Goal: Task Accomplishment & Management: Complete application form

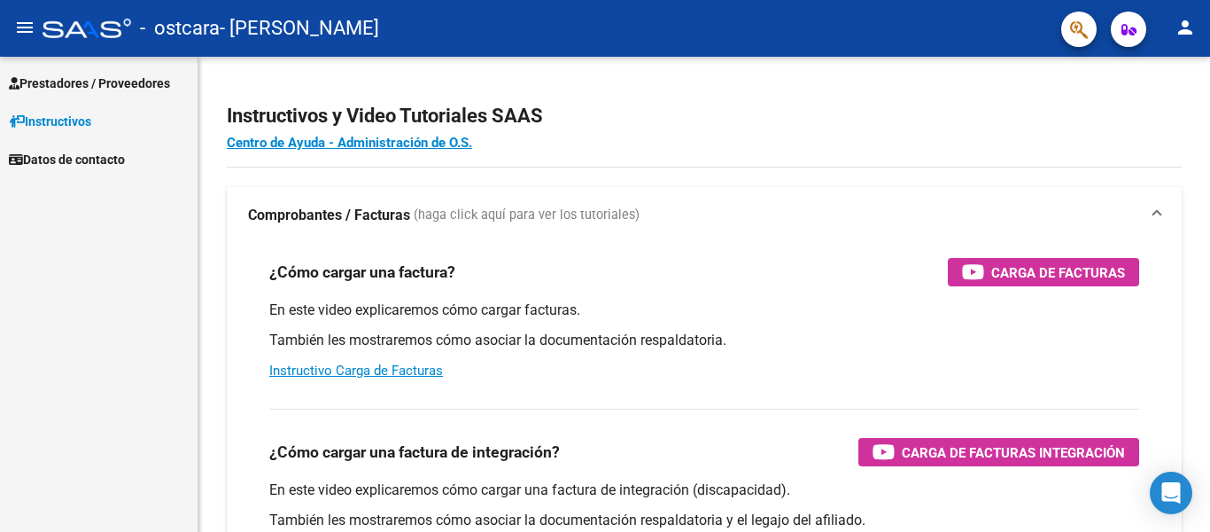
click at [75, 76] on span "Prestadores / Proveedores" at bounding box center [89, 83] width 161 height 19
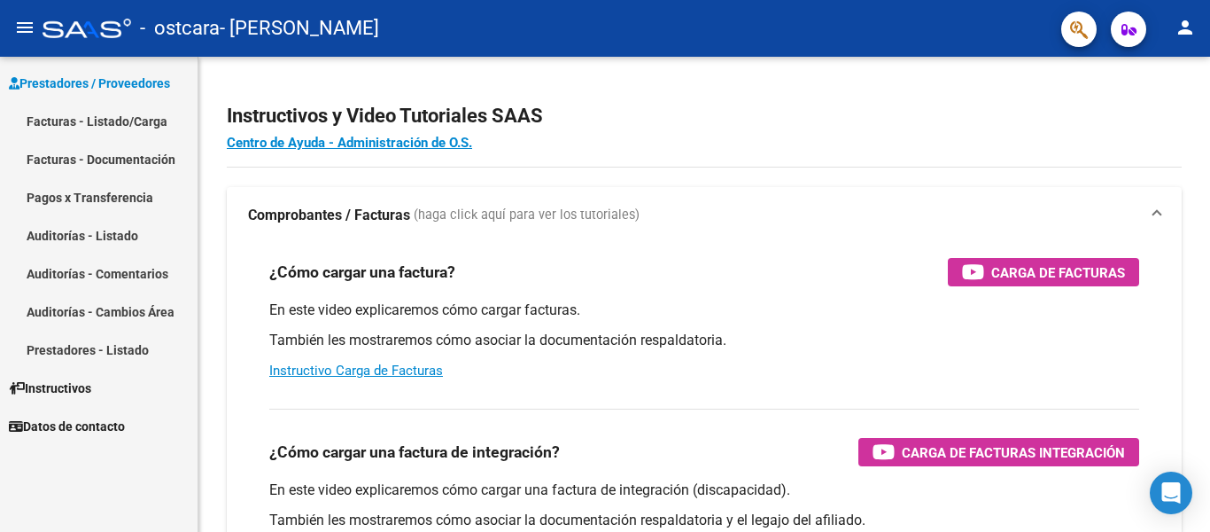
click at [143, 125] on link "Facturas - Listado/Carga" at bounding box center [99, 121] width 198 height 38
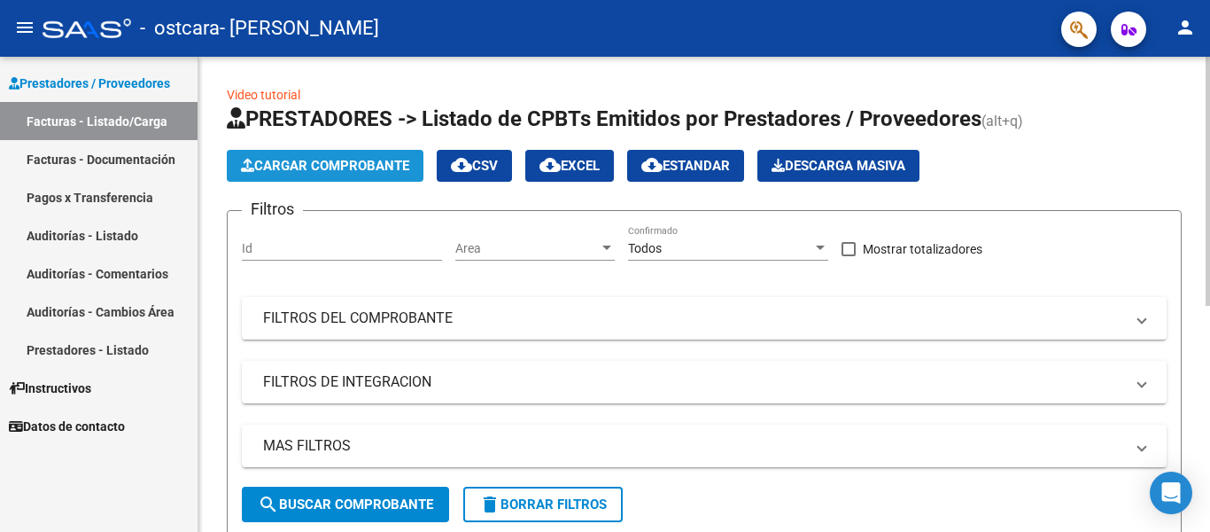
click at [312, 156] on button "Cargar Comprobante" at bounding box center [325, 166] width 197 height 32
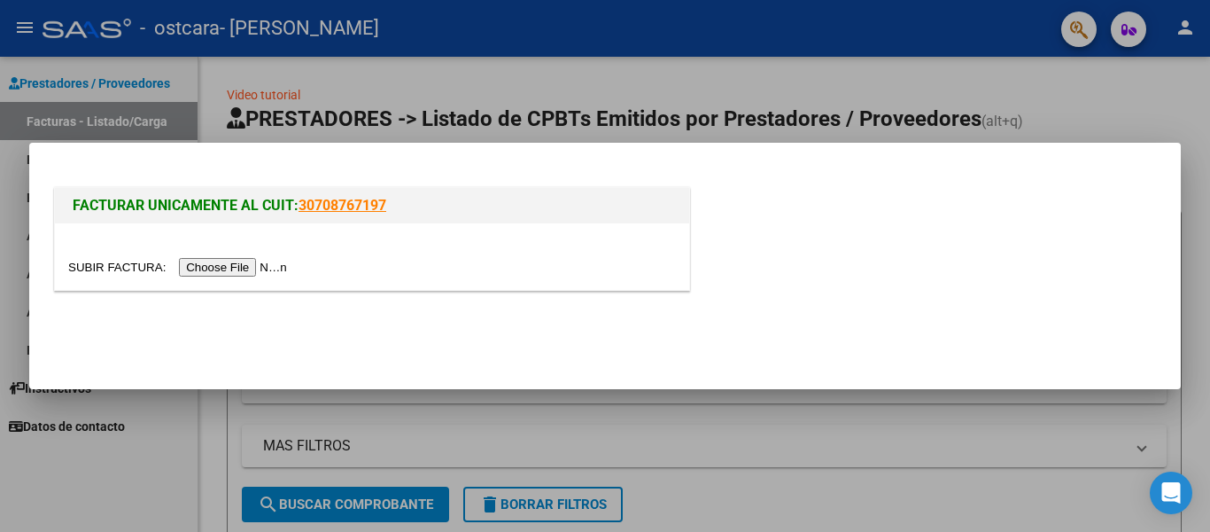
click at [210, 270] on input "file" at bounding box center [180, 267] width 224 height 19
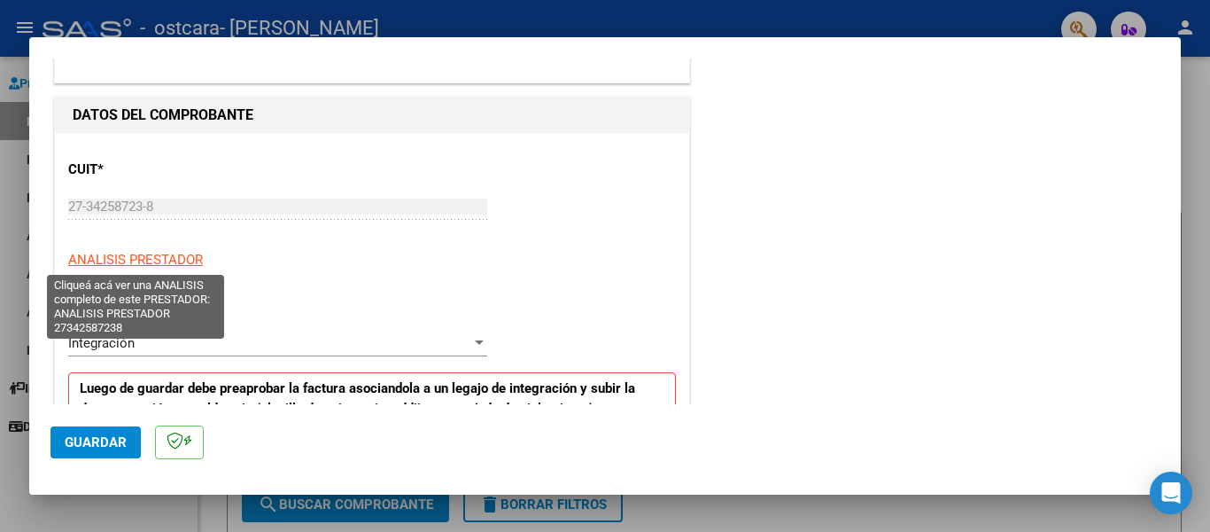
scroll to position [295, 0]
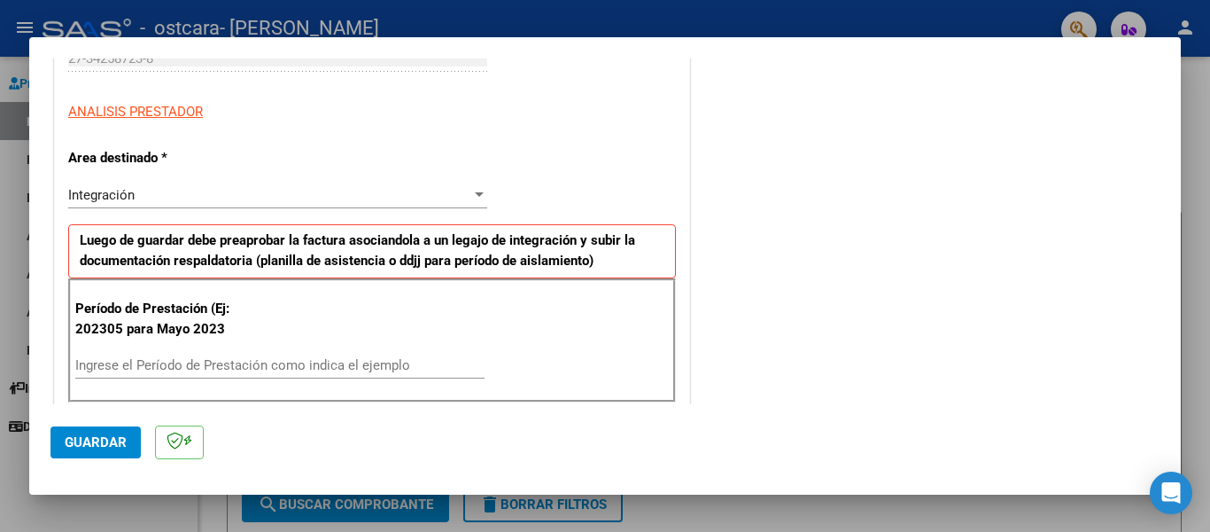
click at [86, 357] on input "Ingrese el Período de Prestación como indica el ejemplo" at bounding box center [279, 365] width 409 height 16
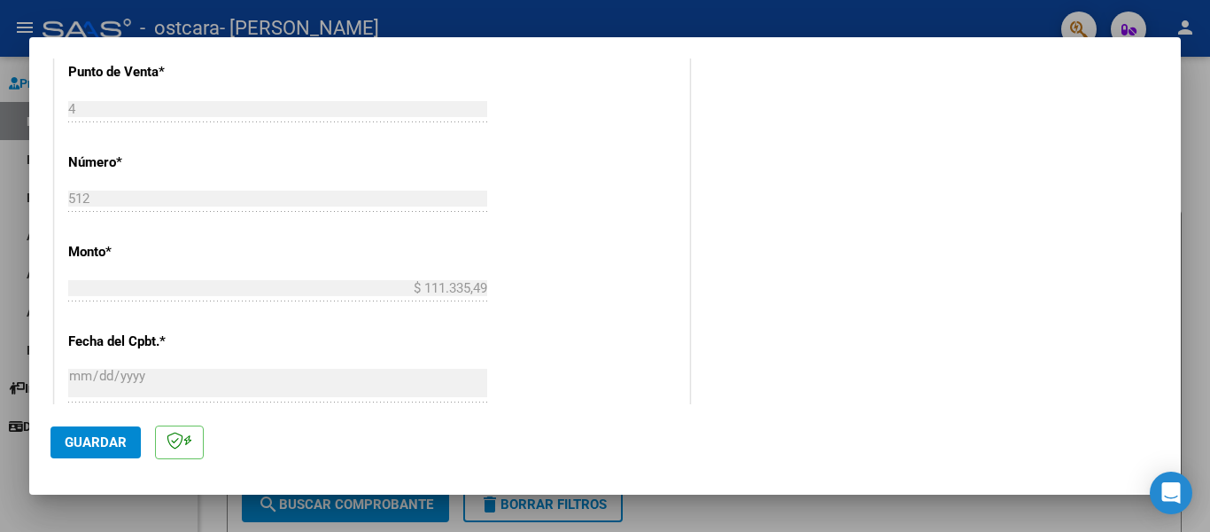
scroll to position [590, 0]
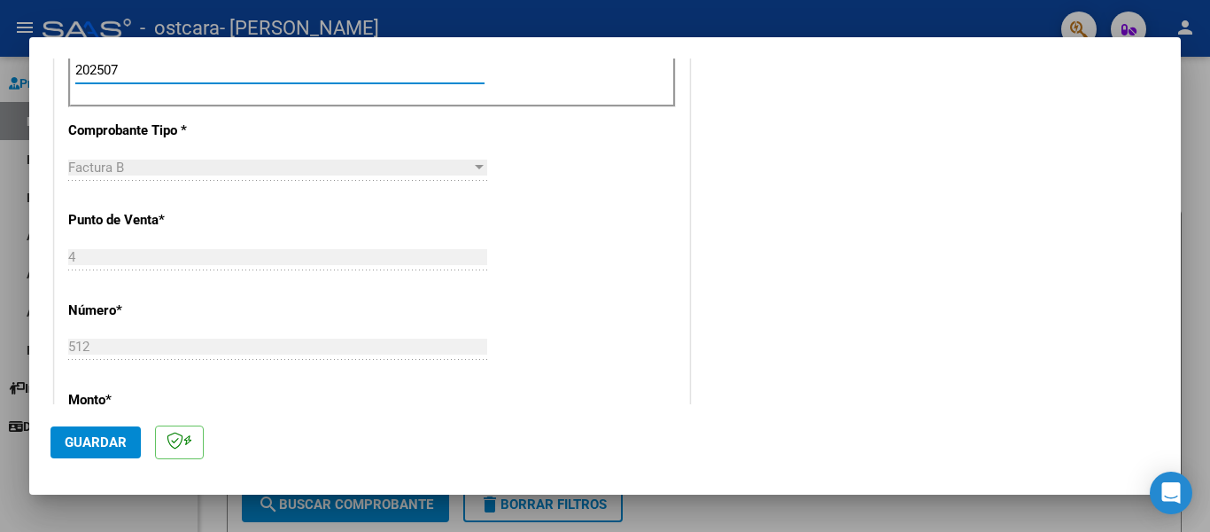
type input "202507"
click at [105, 439] on span "Guardar" at bounding box center [96, 442] width 62 height 16
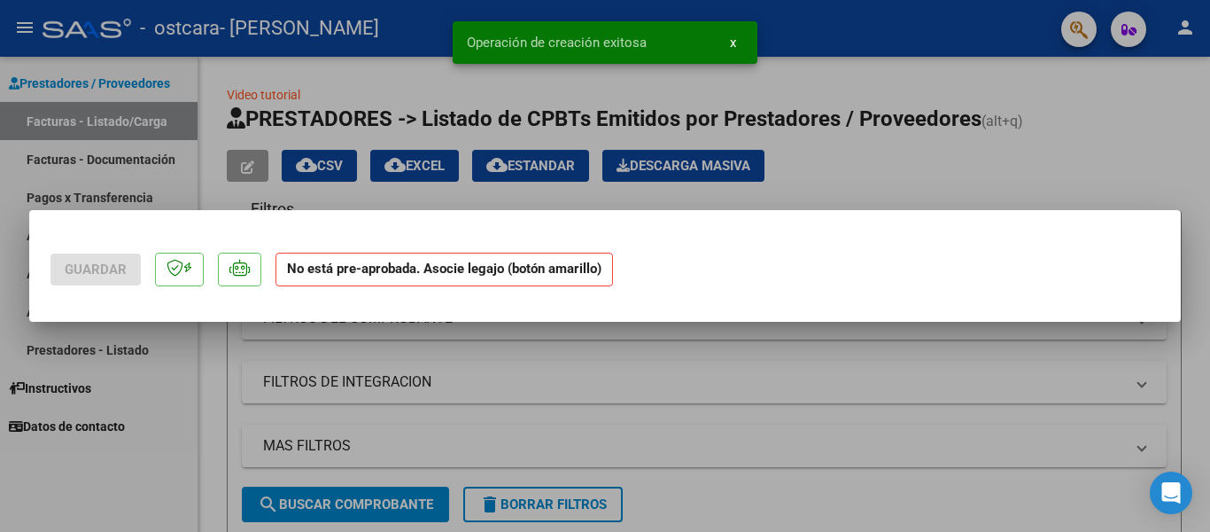
scroll to position [0, 0]
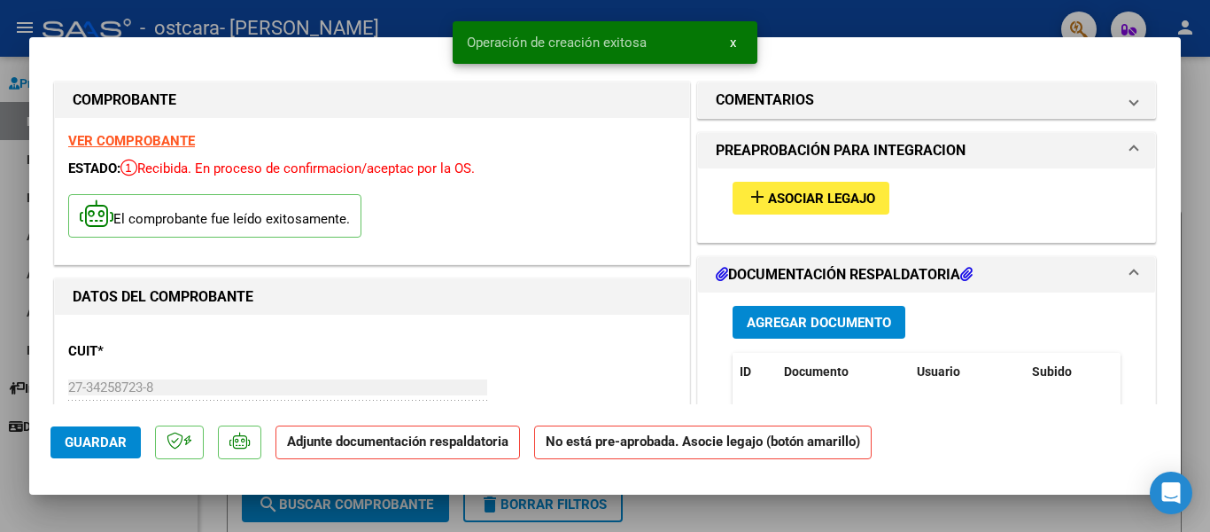
click at [846, 197] on span "Asociar Legajo" at bounding box center [821, 198] width 107 height 16
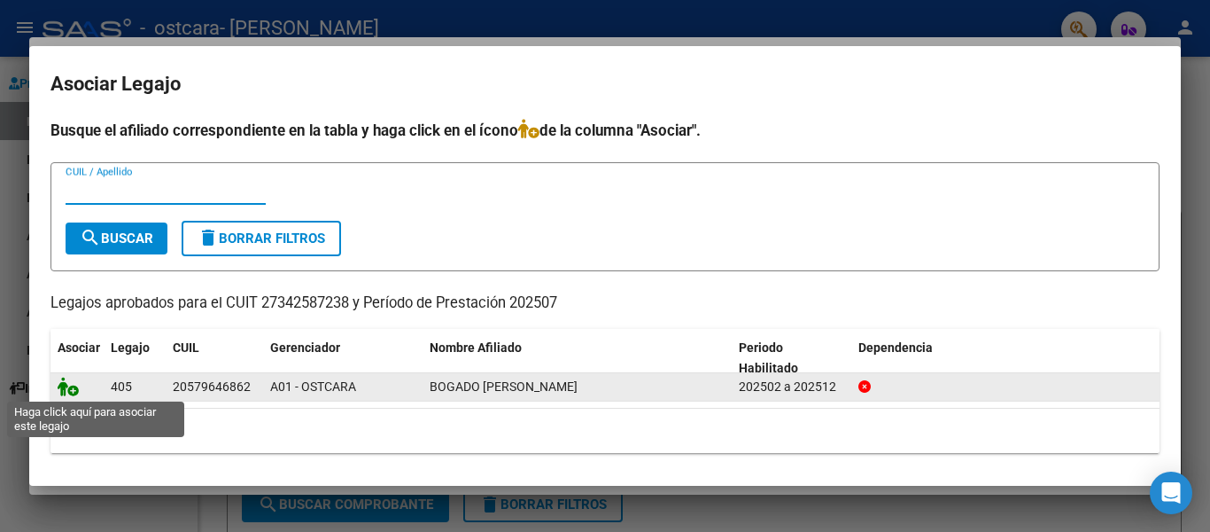
click at [73, 392] on icon at bounding box center [68, 385] width 21 height 19
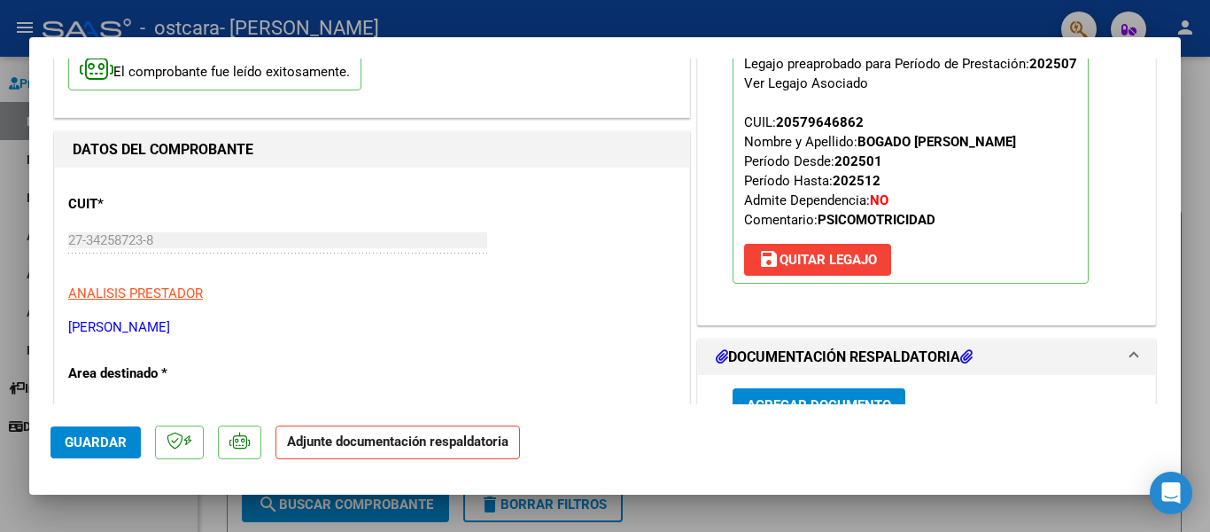
scroll to position [295, 0]
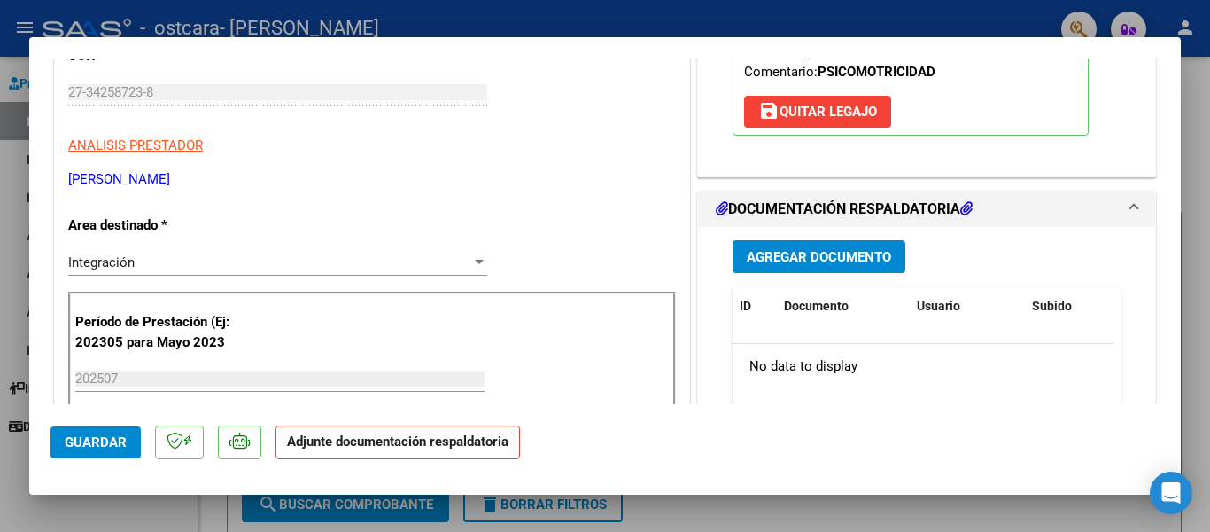
click at [827, 257] on span "Agregar Documento" at bounding box center [819, 257] width 144 height 16
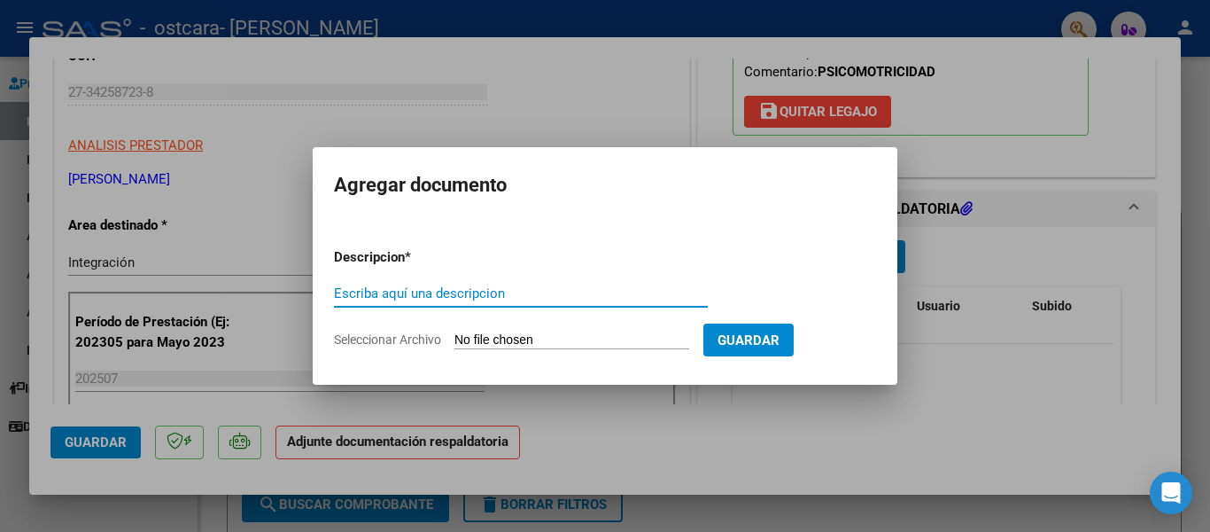
click at [454, 290] on input "Escriba aquí una descripcion" at bounding box center [521, 293] width 374 height 16
type input "Planilla de asistencia"
click at [490, 338] on input "Seleccionar Archivo" at bounding box center [571, 340] width 235 height 17
type input "C:\fakepath\[PERSON_NAME] planilla.pdf"
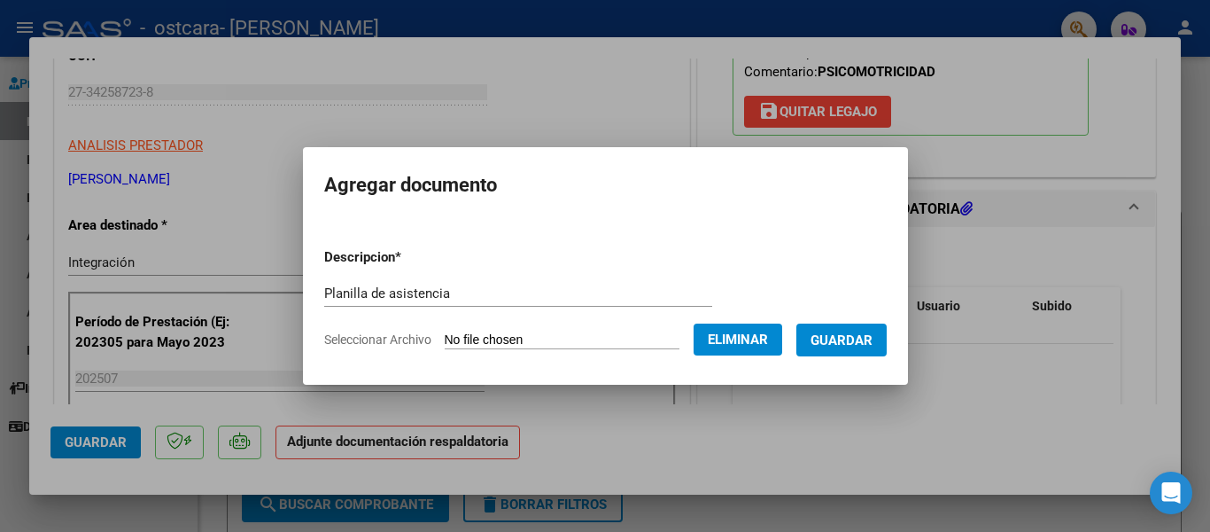
click at [862, 345] on span "Guardar" at bounding box center [842, 340] width 62 height 16
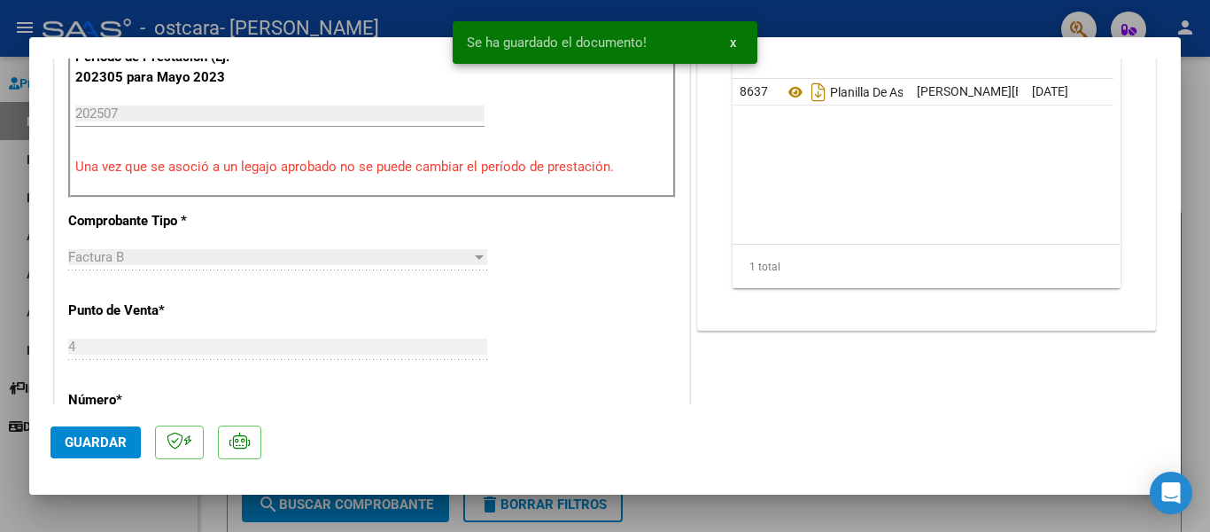
scroll to position [590, 0]
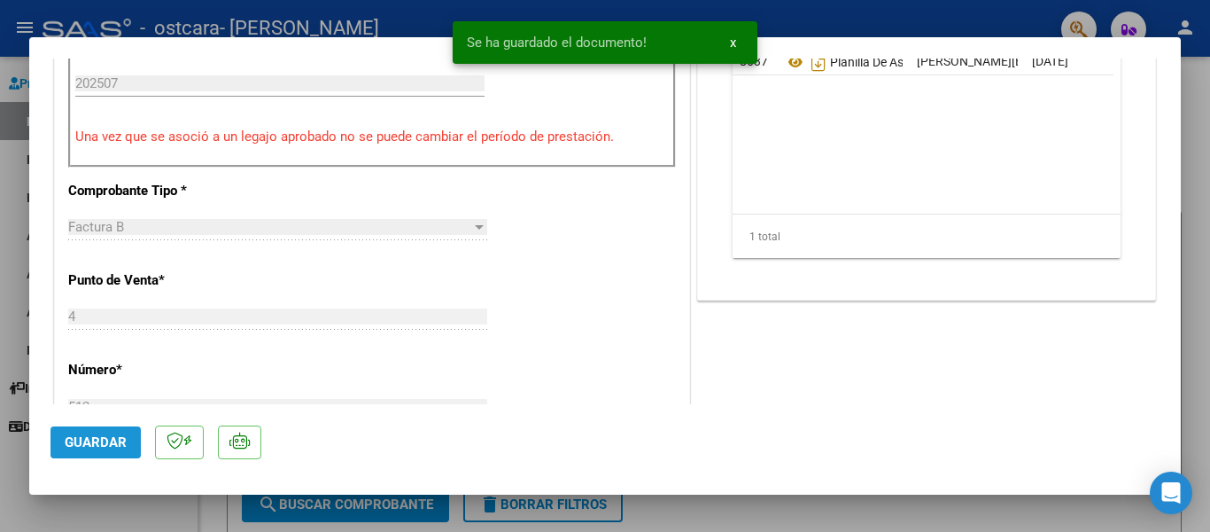
click at [105, 442] on span "Guardar" at bounding box center [96, 442] width 62 height 16
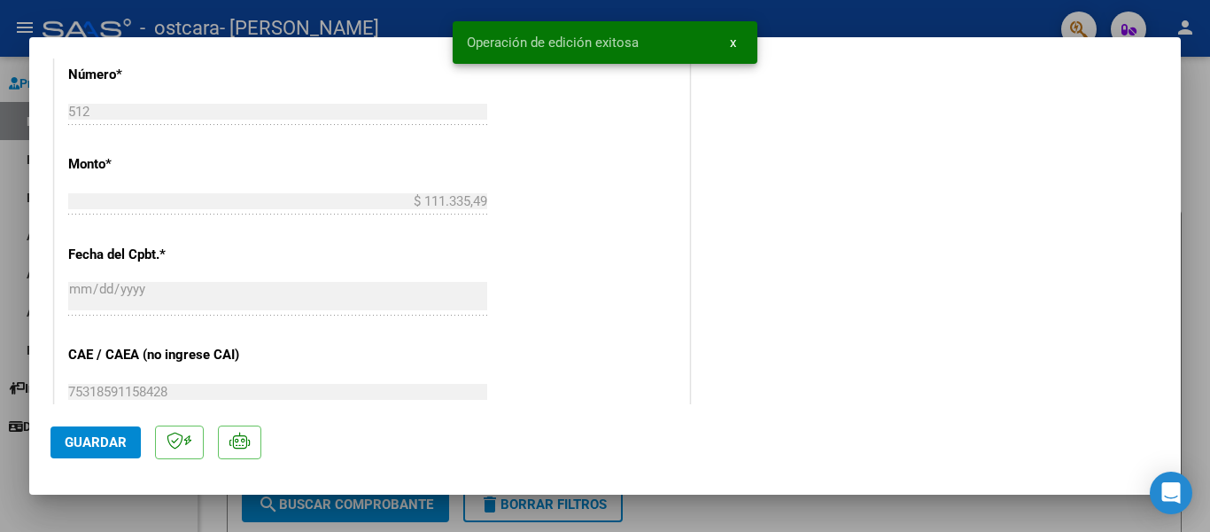
scroll to position [0, 0]
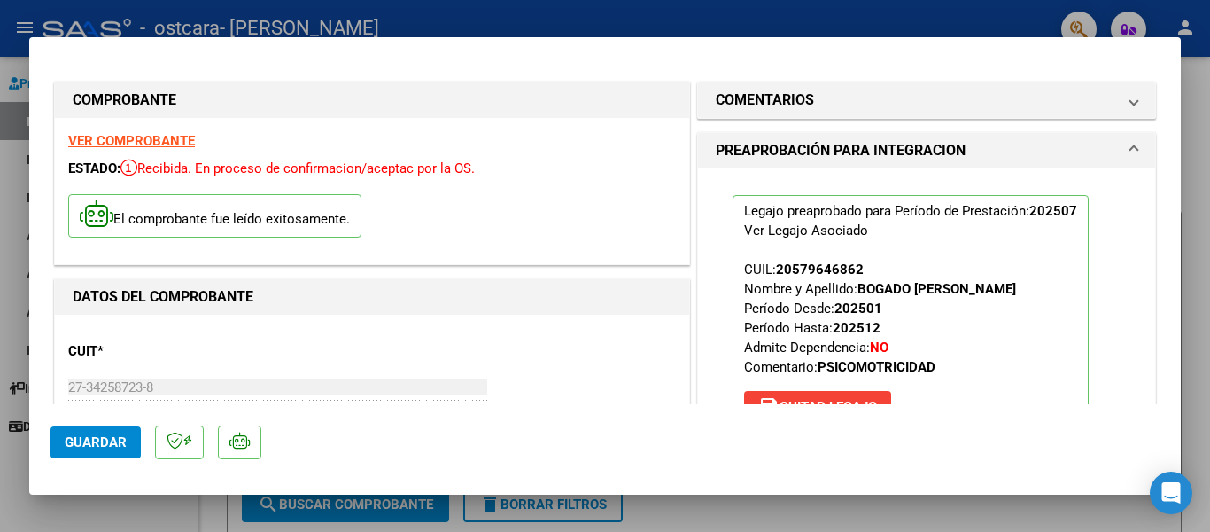
type input "$ 0,00"
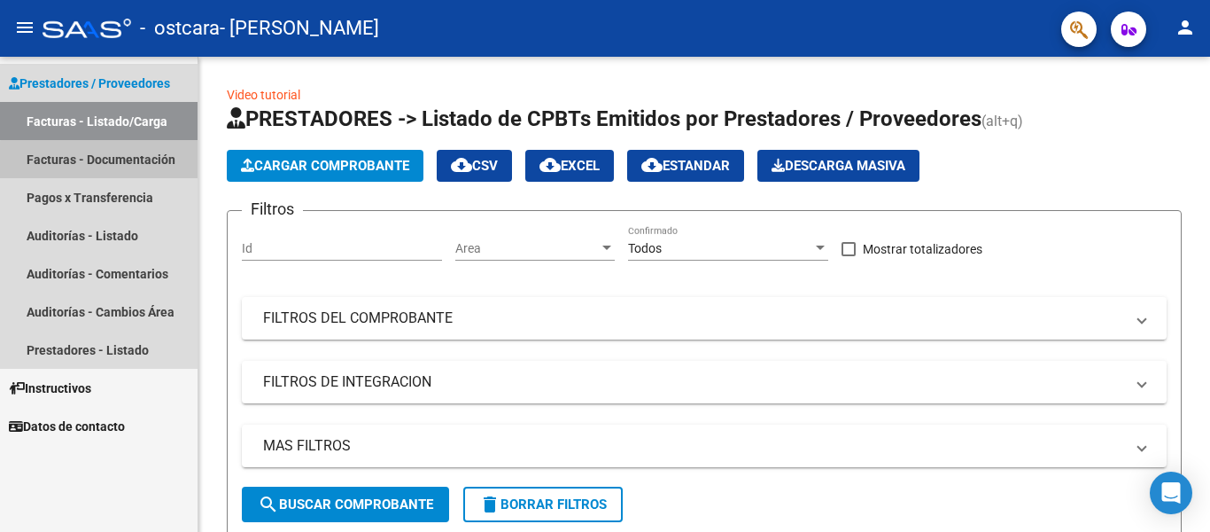
click at [132, 162] on link "Facturas - Documentación" at bounding box center [99, 159] width 198 height 38
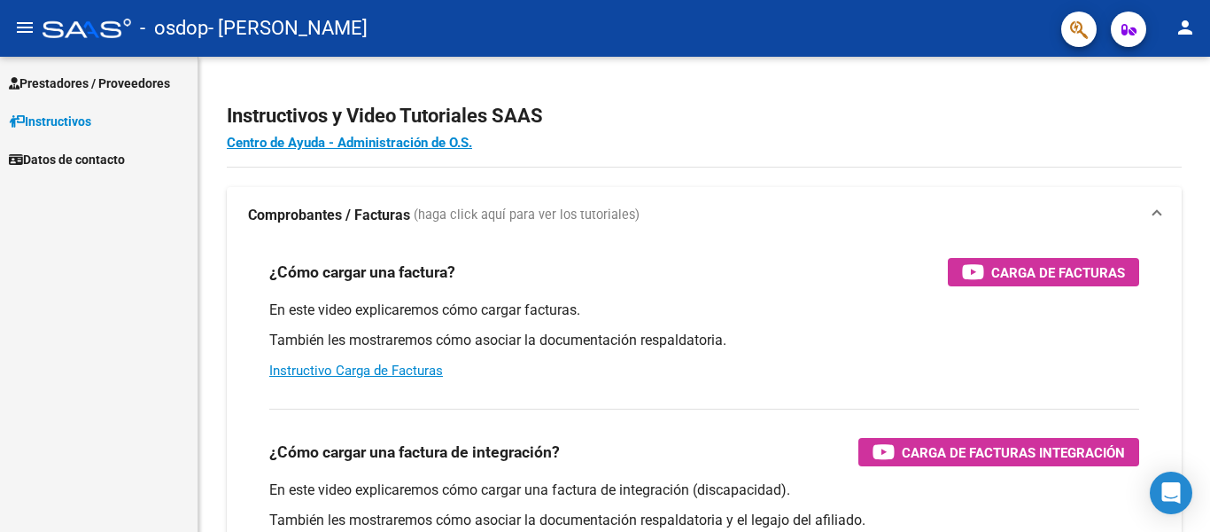
click at [89, 85] on span "Prestadores / Proveedores" at bounding box center [89, 83] width 161 height 19
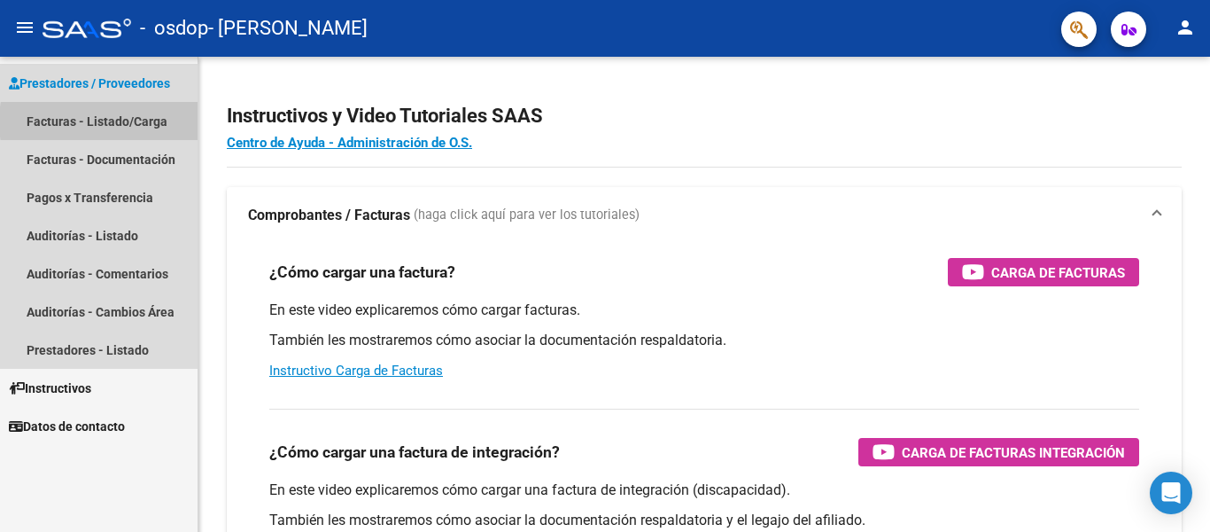
click at [142, 121] on link "Facturas - Listado/Carga" at bounding box center [99, 121] width 198 height 38
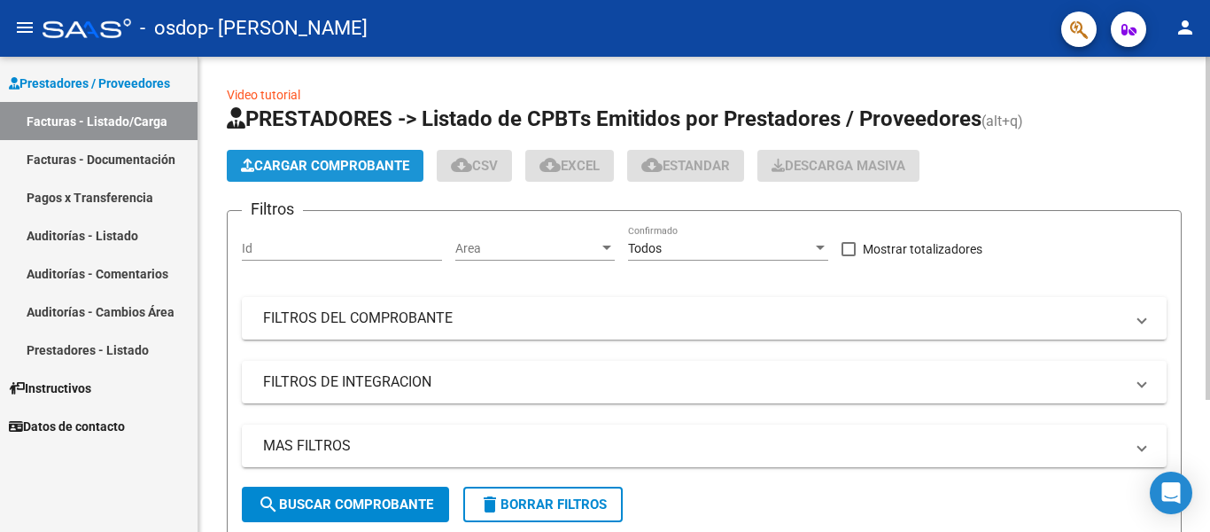
click at [270, 171] on span "Cargar Comprobante" at bounding box center [325, 166] width 168 height 16
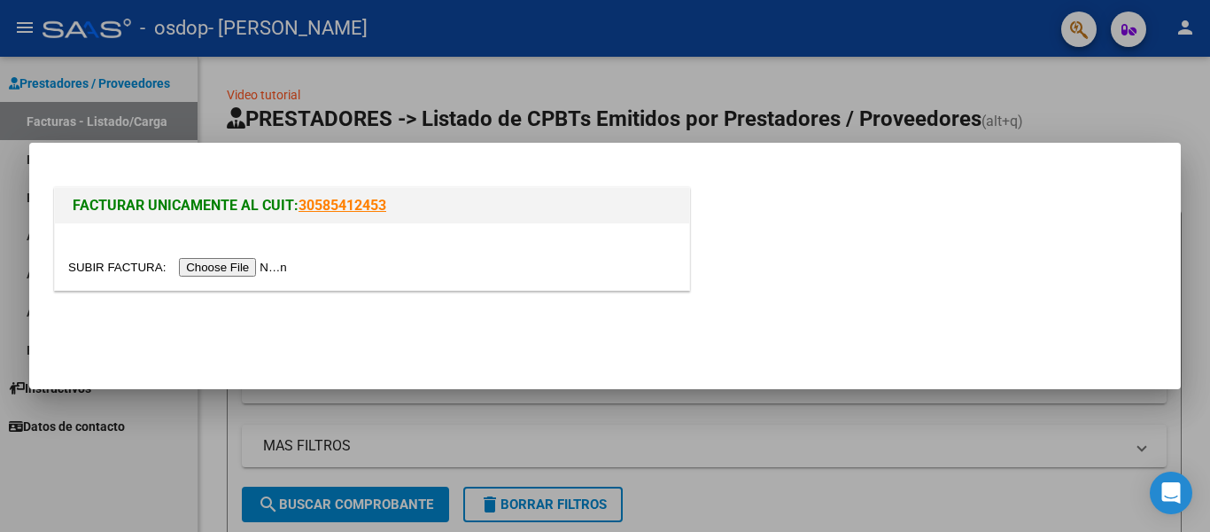
click at [221, 268] on input "file" at bounding box center [180, 267] width 224 height 19
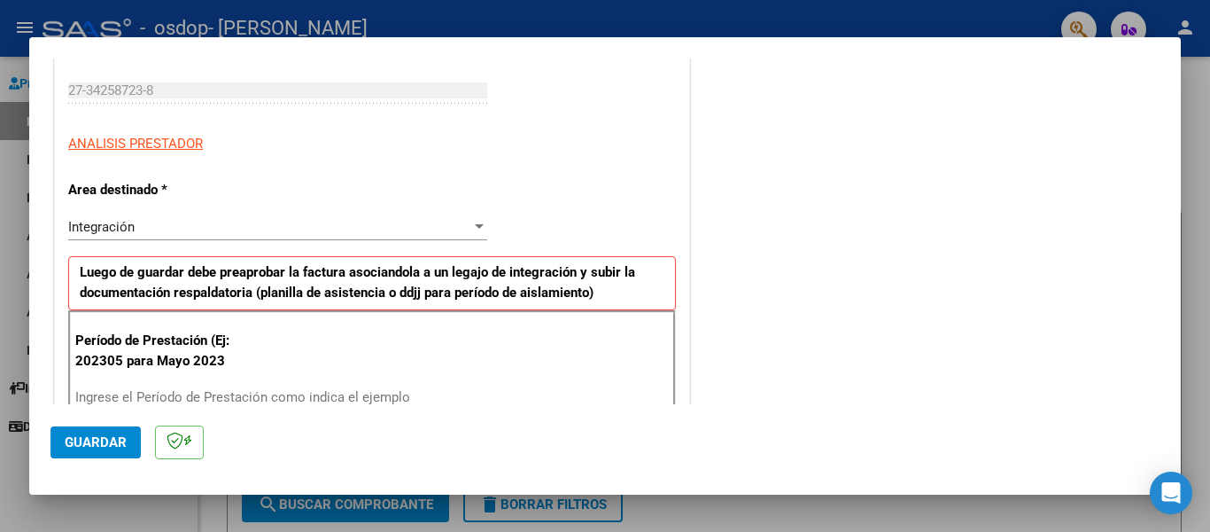
scroll to position [295, 0]
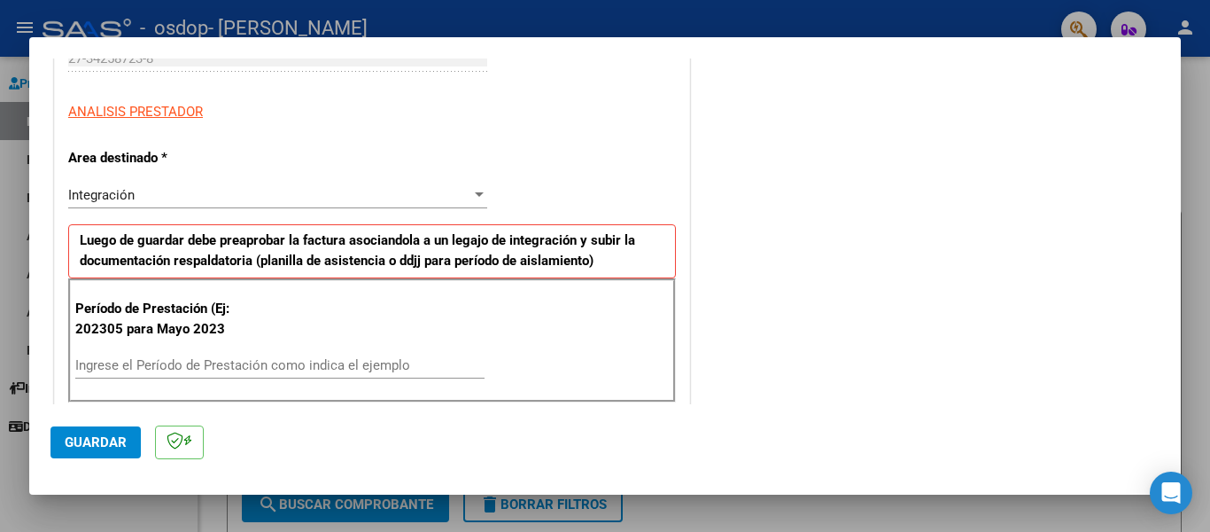
click at [93, 362] on input "Ingrese el Período de Prestación como indica el ejemplo" at bounding box center [279, 365] width 409 height 16
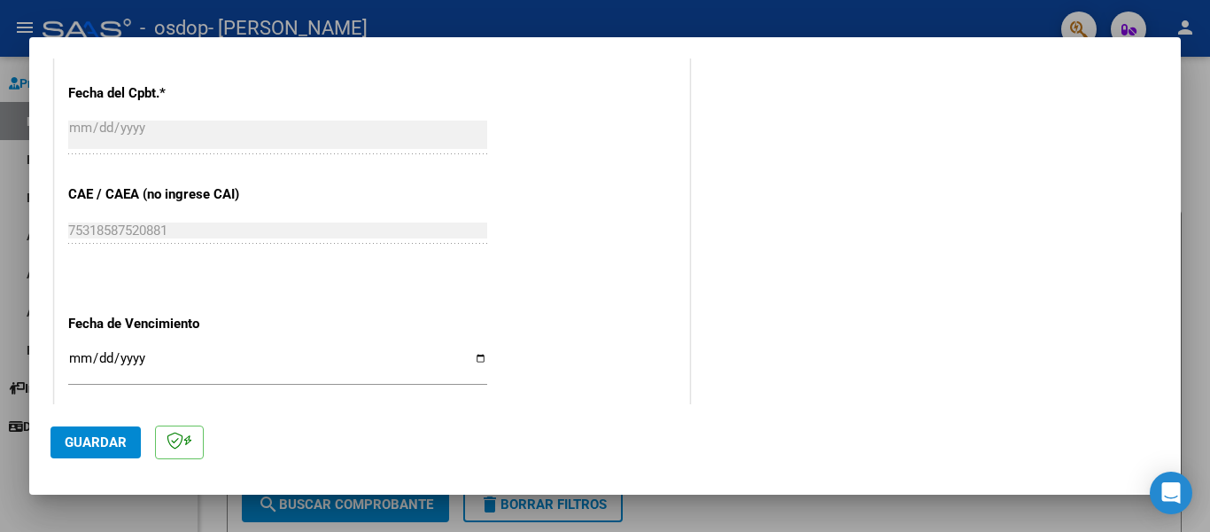
scroll to position [1033, 0]
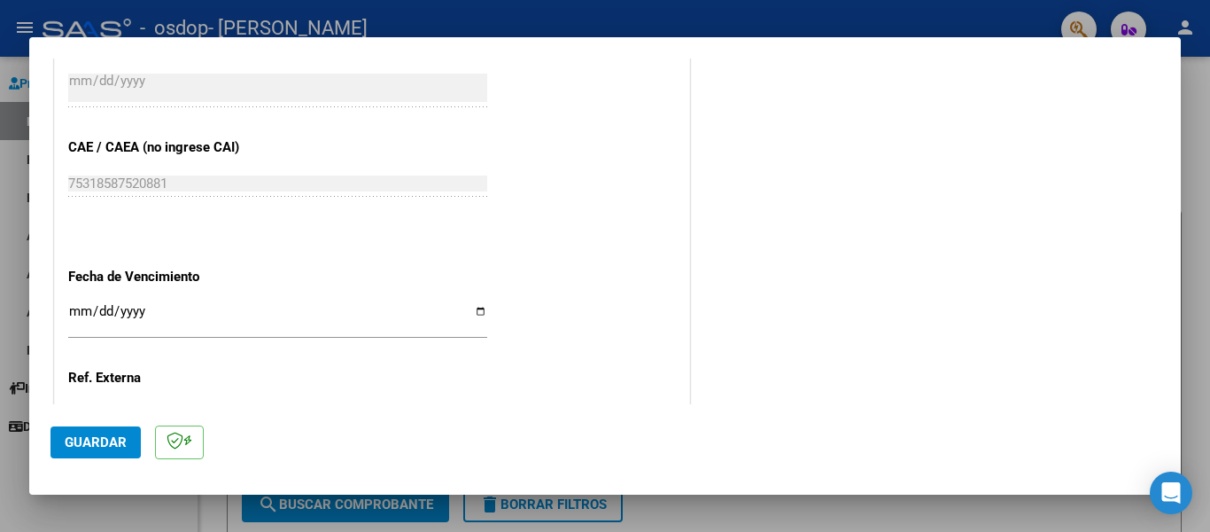
type input "202507"
click at [90, 441] on span "Guardar" at bounding box center [96, 442] width 62 height 16
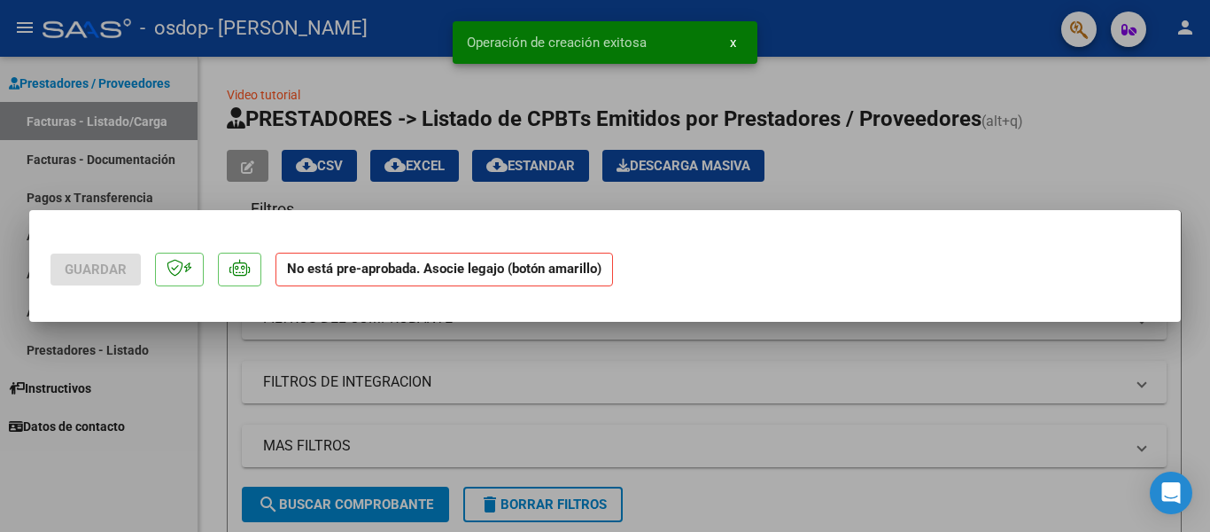
scroll to position [0, 0]
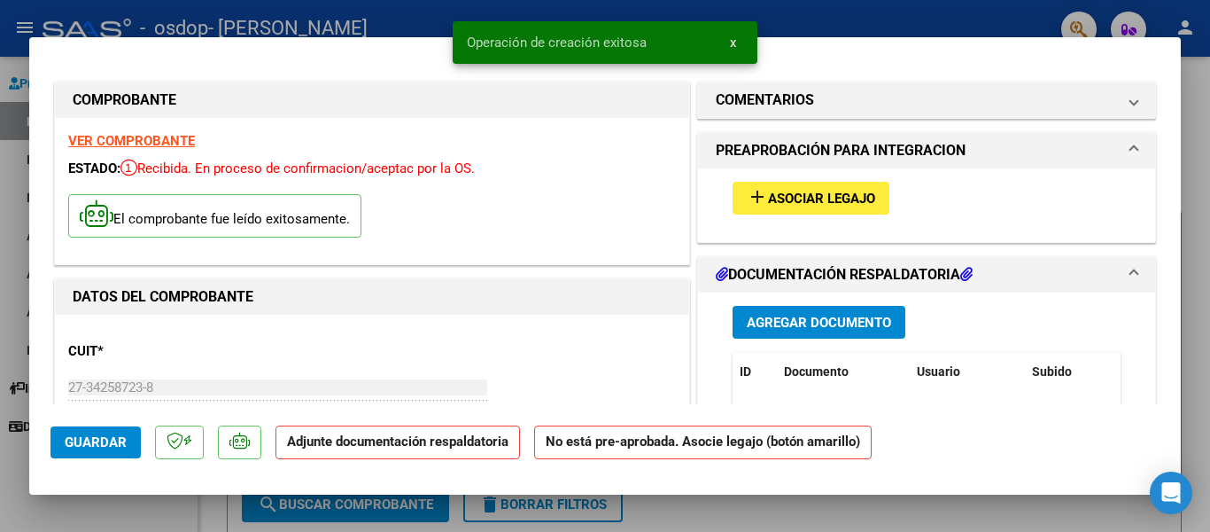
click at [823, 196] on span "Asociar Legajo" at bounding box center [821, 198] width 107 height 16
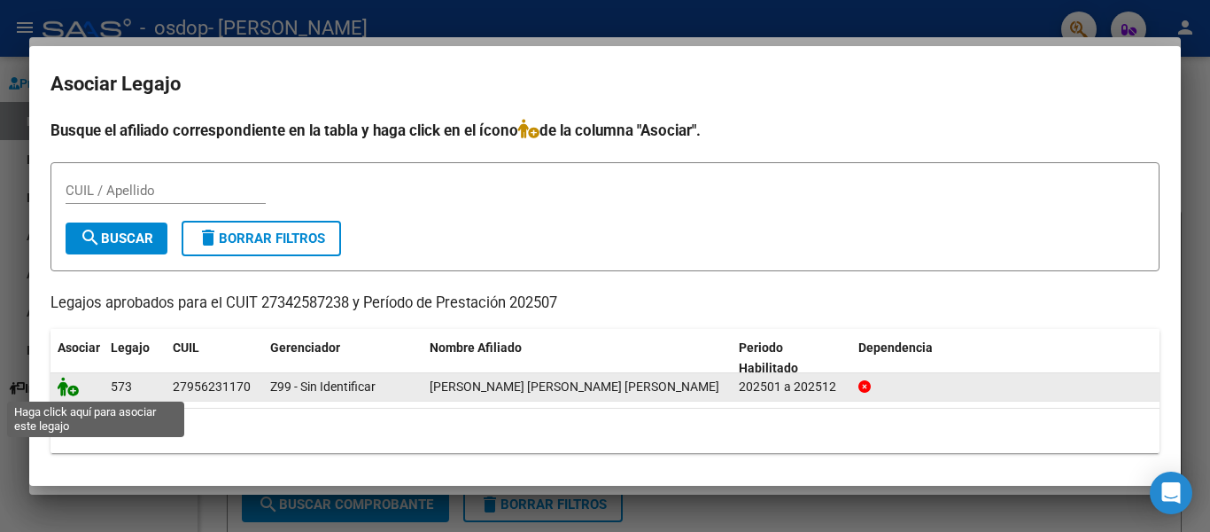
click at [76, 392] on icon at bounding box center [68, 385] width 21 height 19
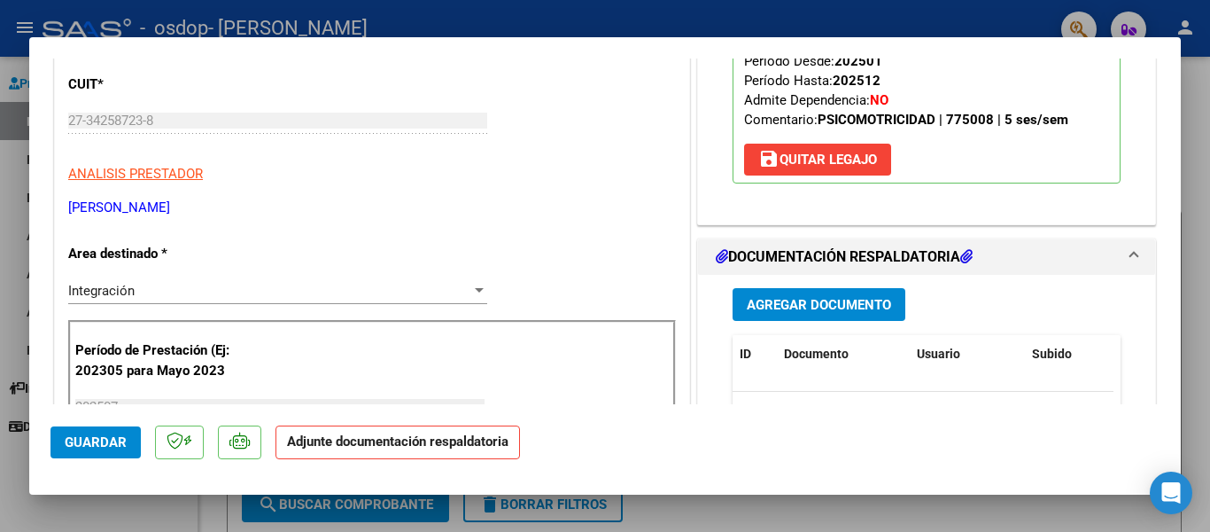
scroll to position [295, 0]
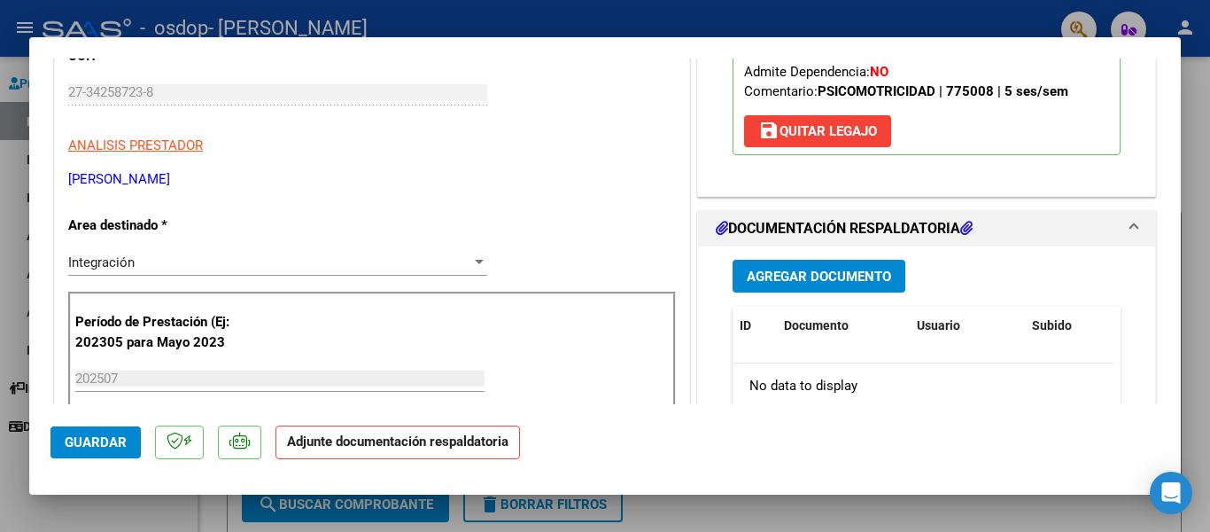
click at [754, 274] on span "Agregar Documento" at bounding box center [819, 276] width 144 height 16
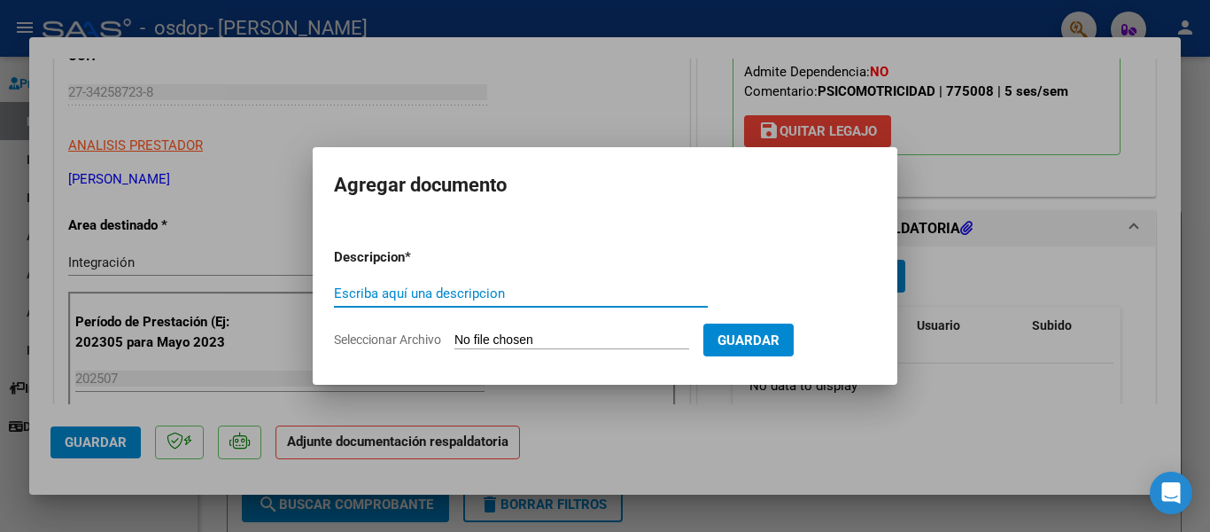
click at [462, 295] on input "Escriba aquí una descripcion" at bounding box center [521, 293] width 374 height 16
click at [474, 278] on form "Descripcion * Escriba aquí una descripcion Seleccionar Archivo Guardar" at bounding box center [605, 298] width 542 height 129
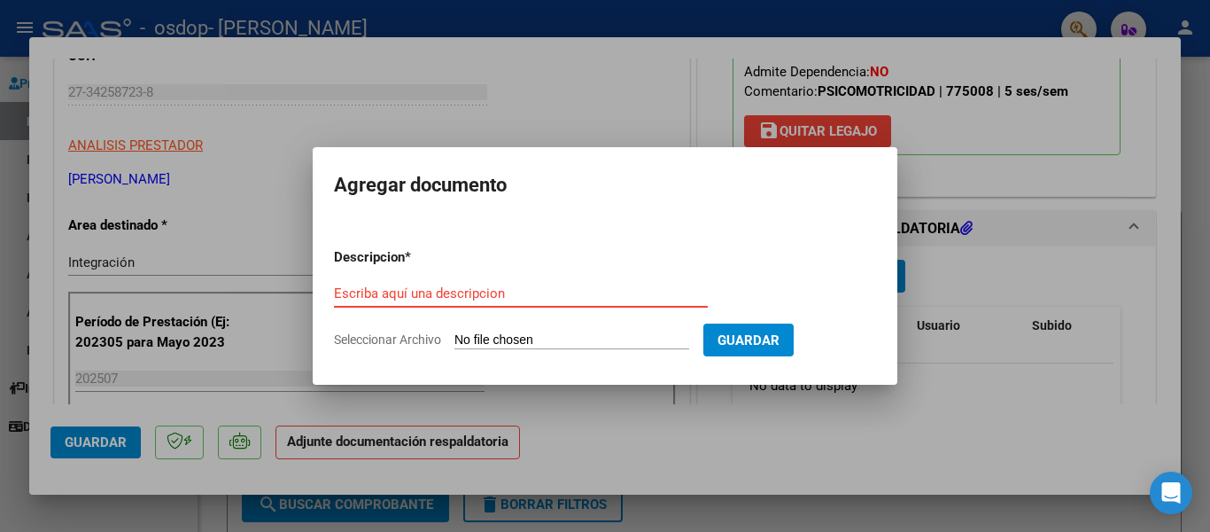
click at [462, 290] on input "Escriba aquí una descripcion" at bounding box center [521, 293] width 374 height 16
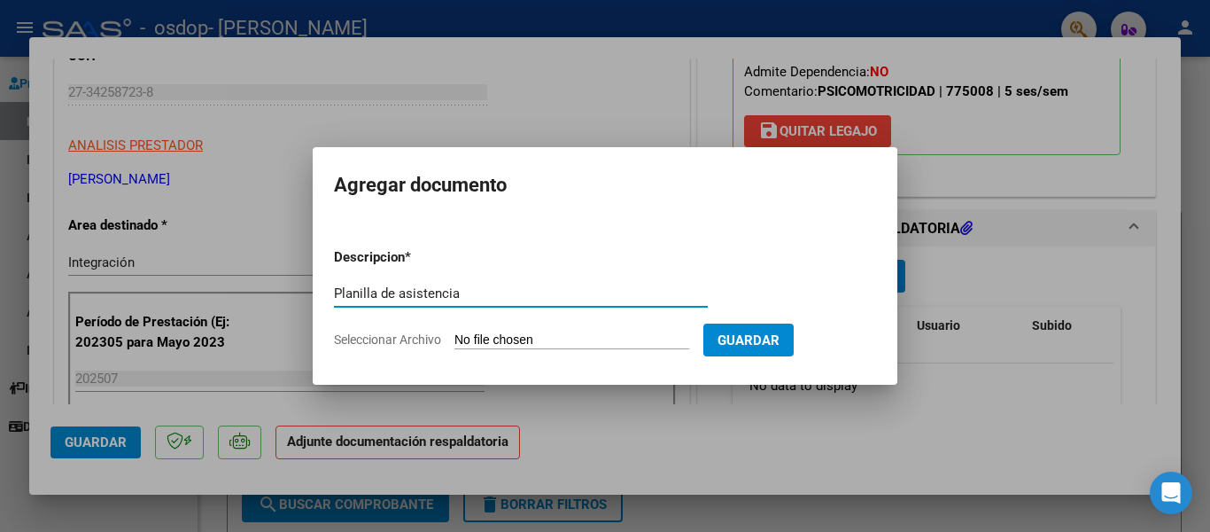
type input "Planilla de asistencia"
click at [626, 332] on input "Seleccionar Archivo" at bounding box center [571, 340] width 235 height 17
type input "C:\fakepath\Aurora Landaeta planilla.pdf"
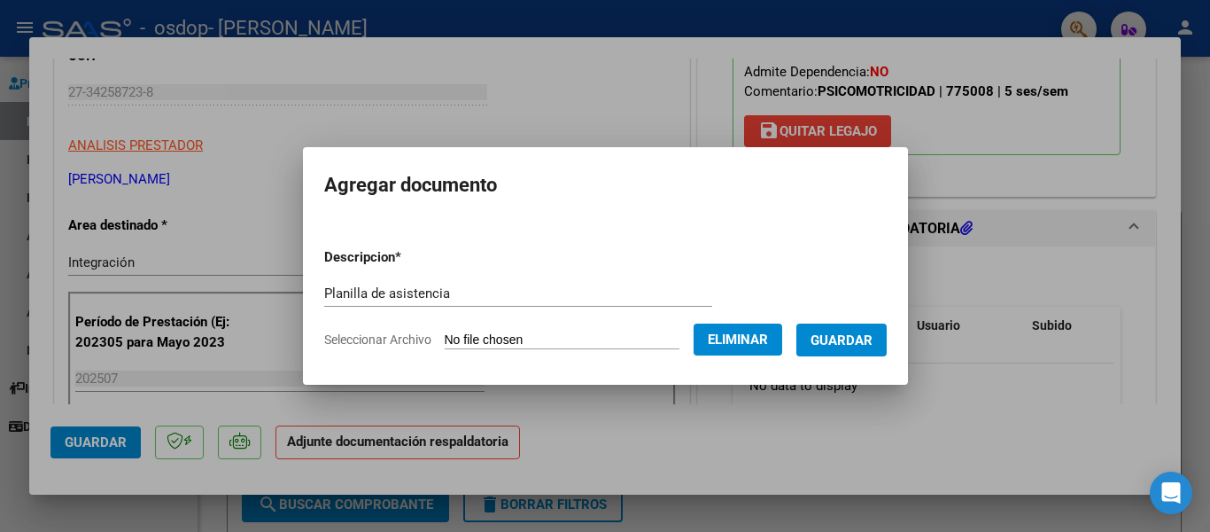
click at [857, 337] on span "Guardar" at bounding box center [842, 340] width 62 height 16
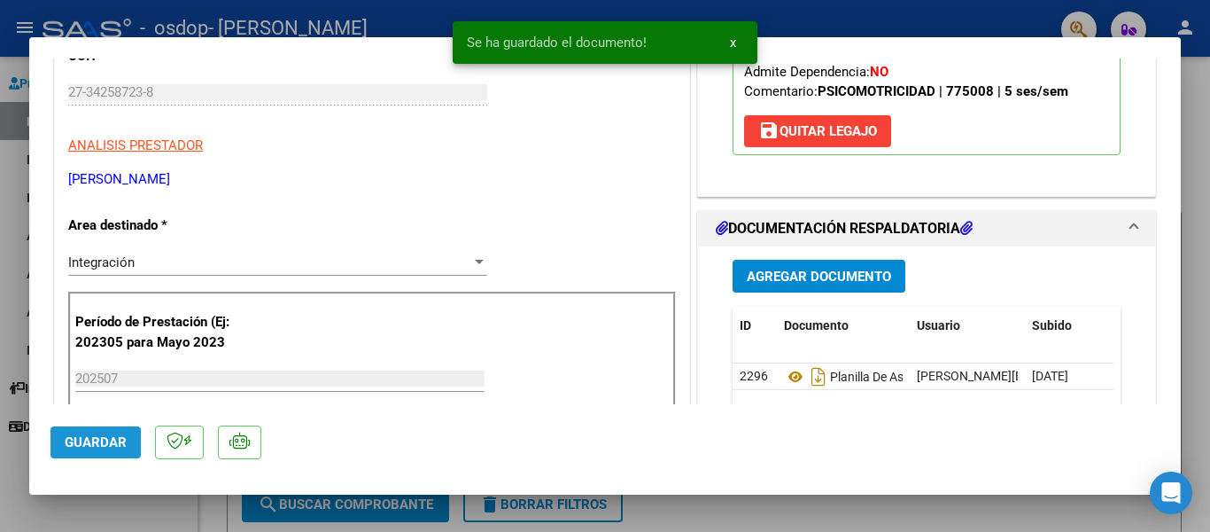
click at [78, 445] on span "Guardar" at bounding box center [96, 442] width 62 height 16
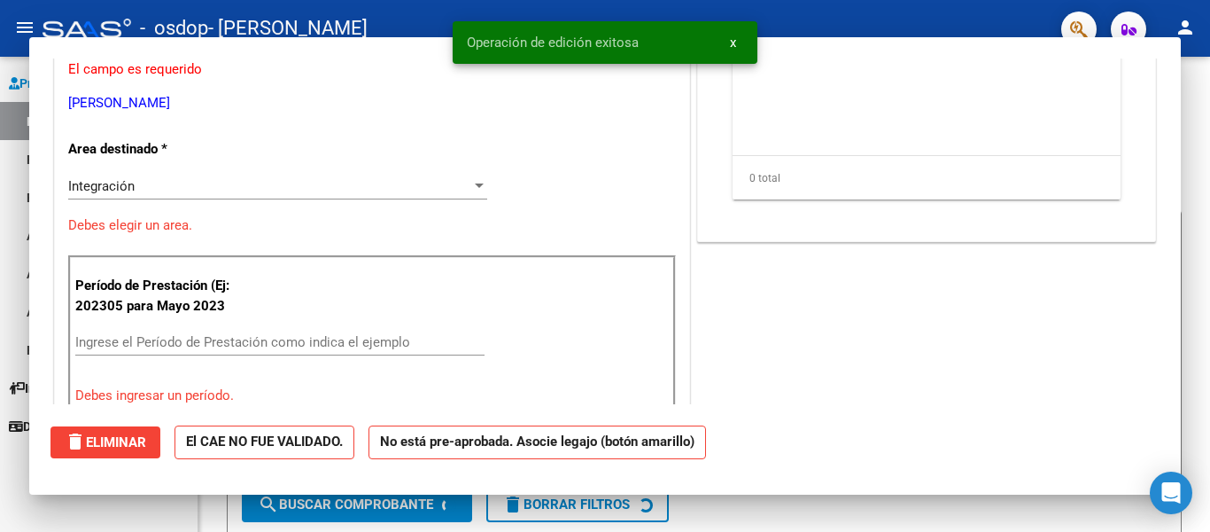
scroll to position [0, 0]
